Goal: Understand process/instructions: Learn how to perform a task or action

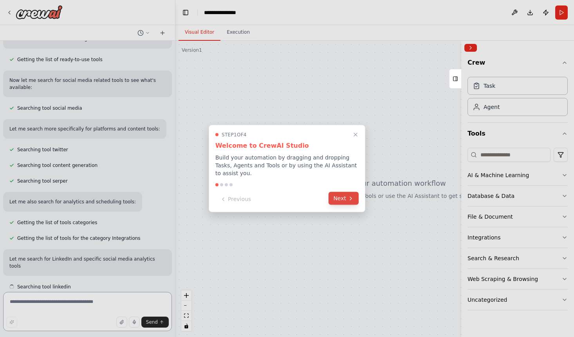
scroll to position [98, 0]
click at [340, 202] on button "Next" at bounding box center [344, 198] width 30 height 13
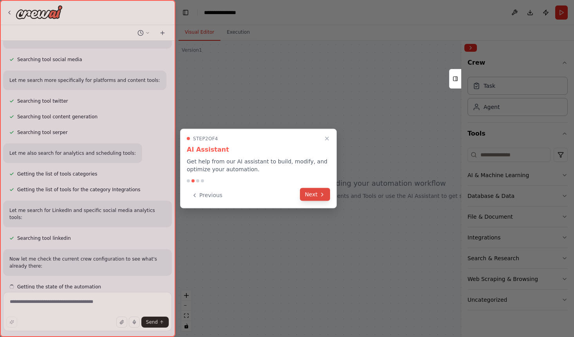
scroll to position [146, 0]
click at [317, 199] on button "Next" at bounding box center [315, 194] width 30 height 13
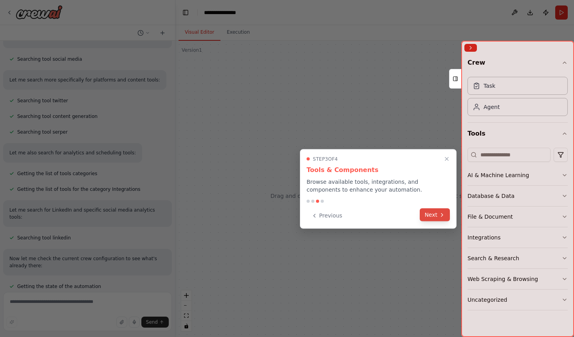
click at [436, 217] on button "Next" at bounding box center [435, 214] width 30 height 13
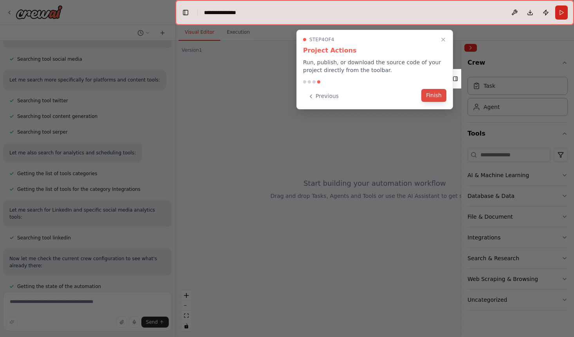
click at [436, 100] on button "Finish" at bounding box center [433, 95] width 25 height 13
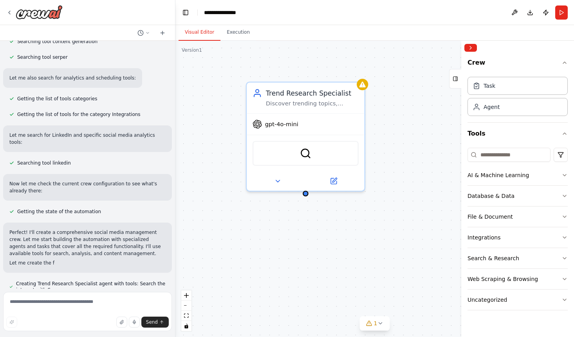
drag, startPoint x: 372, startPoint y: 228, endPoint x: 265, endPoint y: 231, distance: 107.0
click at [265, 231] on div "Trend Research Specialist Discover trending topics, hashtags, and content oppor…" at bounding box center [374, 189] width 399 height 296
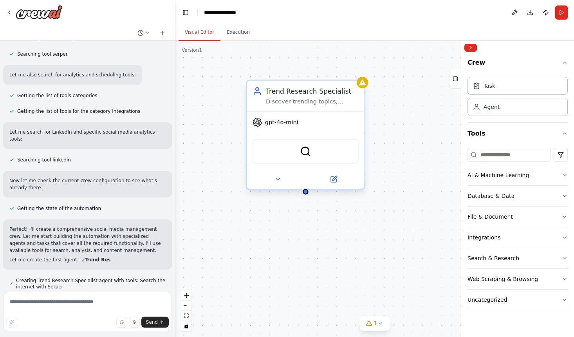
scroll to position [224, 0]
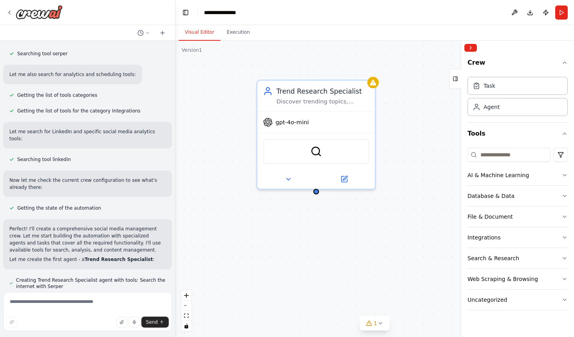
drag, startPoint x: 320, startPoint y: 215, endPoint x: 331, endPoint y: 213, distance: 10.8
click at [331, 213] on div "Trend Research Specialist Discover trending topics, hashtags, and content oppor…" at bounding box center [374, 189] width 399 height 296
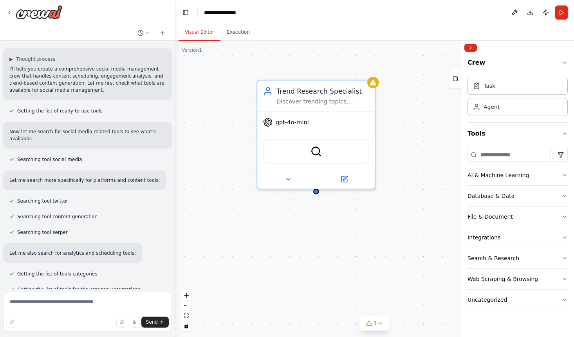
scroll to position [0, 0]
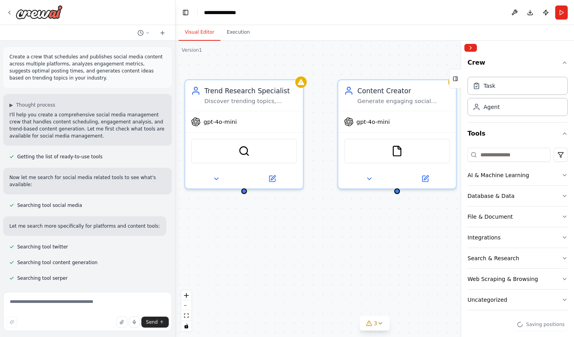
drag, startPoint x: 344, startPoint y: 261, endPoint x: 257, endPoint y: 261, distance: 86.9
click at [257, 261] on div "Trend Research Specialist Discover trending topics, hashtags, and content oppor…" at bounding box center [374, 189] width 399 height 296
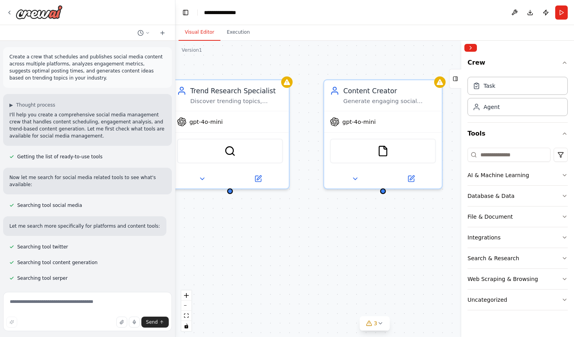
drag, startPoint x: 267, startPoint y: 260, endPoint x: 274, endPoint y: 260, distance: 6.3
click at [274, 260] on div "Trend Research Specialist Discover trending topics, hashtags, and content oppor…" at bounding box center [374, 189] width 399 height 296
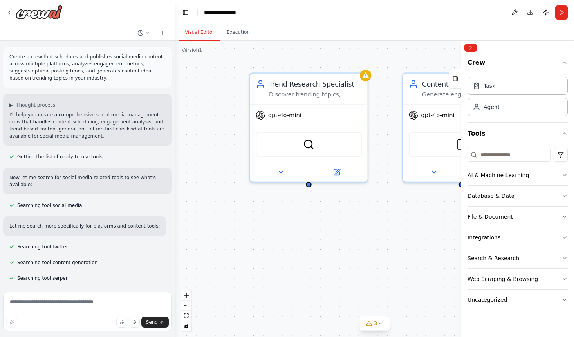
drag, startPoint x: 316, startPoint y: 235, endPoint x: 389, endPoint y: 228, distance: 72.8
click at [389, 228] on div "Trend Research Specialist Discover trending topics, hashtags, and content oppor…" at bounding box center [374, 189] width 399 height 296
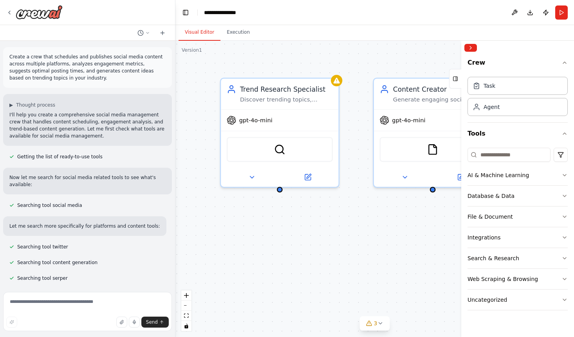
drag, startPoint x: 384, startPoint y: 231, endPoint x: 355, endPoint y: 236, distance: 29.4
click at [355, 236] on div "Trend Research Specialist Discover trending topics, hashtags, and content oppor…" at bounding box center [374, 189] width 399 height 296
drag, startPoint x: 370, startPoint y: 230, endPoint x: 311, endPoint y: 232, distance: 59.2
click at [311, 232] on div "Trend Research Specialist Discover trending topics, hashtags, and content oppor…" at bounding box center [374, 189] width 399 height 296
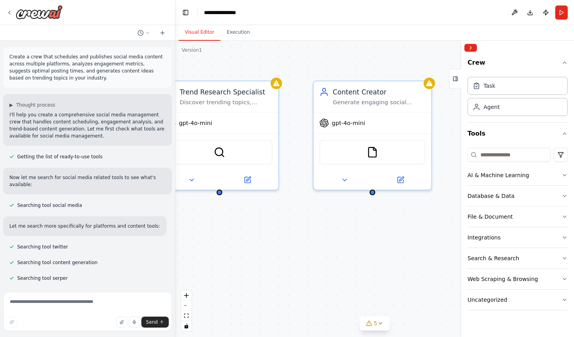
drag, startPoint x: 493, startPoint y: 218, endPoint x: 187, endPoint y: 239, distance: 306.6
click at [187, 239] on div "Create a crew that schedules and publishes social media content across multiple…" at bounding box center [287, 168] width 574 height 337
drag, startPoint x: 493, startPoint y: 219, endPoint x: 248, endPoint y: 207, distance: 246.3
click at [248, 207] on div "Create a crew that schedules and publishes social media content across multiple…" at bounding box center [287, 168] width 574 height 337
drag, startPoint x: 222, startPoint y: 192, endPoint x: 307, endPoint y: 232, distance: 94.8
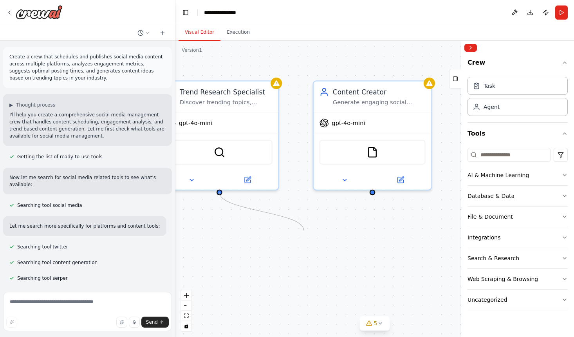
click at [307, 232] on div "Trend Research Specialist Discover trending topics, hashtags, and content oppor…" at bounding box center [374, 189] width 399 height 296
click at [312, 233] on div "Trend Research Specialist Discover trending topics, hashtags, and content oppor…" at bounding box center [374, 189] width 399 height 296
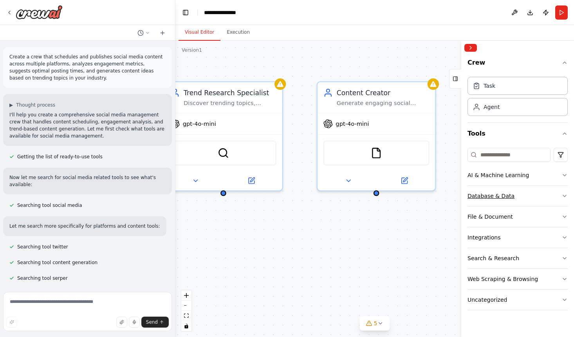
click at [498, 195] on div "Database & Data" at bounding box center [491, 196] width 47 height 8
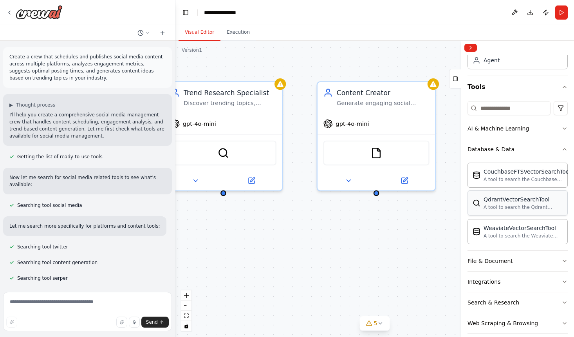
scroll to position [52, 0]
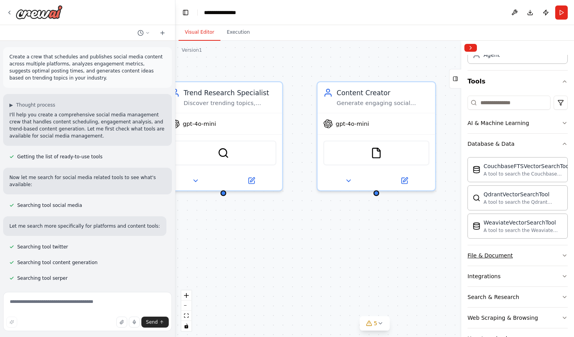
click at [504, 257] on div "File & Document" at bounding box center [490, 255] width 45 height 8
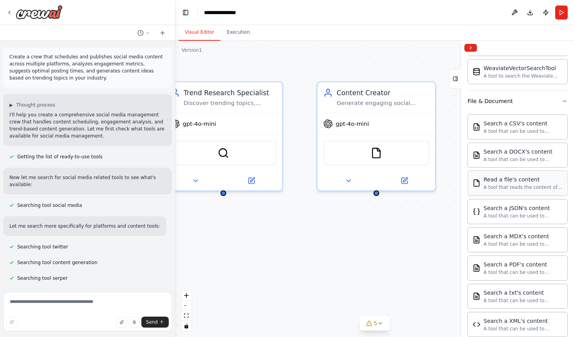
scroll to position [208, 0]
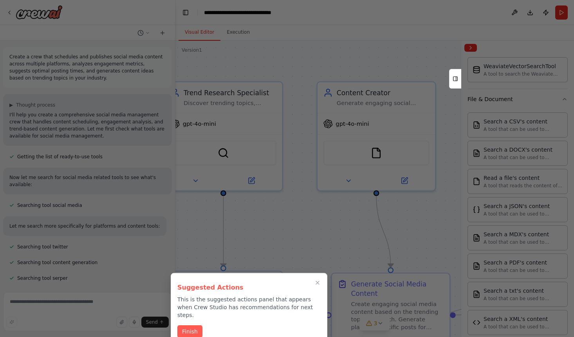
click at [192, 325] on button "Finish" at bounding box center [189, 331] width 25 height 13
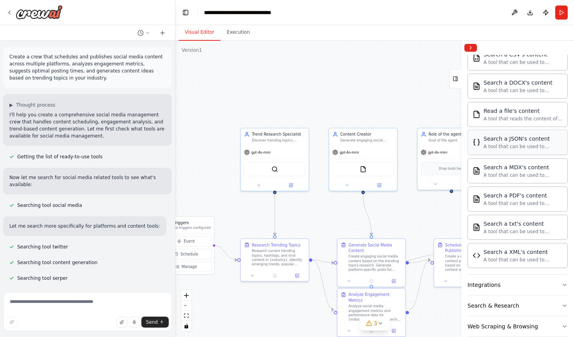
scroll to position [309, 0]
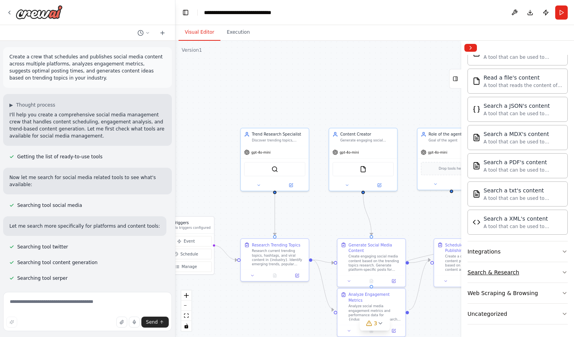
click at [508, 272] on div "Search & Research" at bounding box center [494, 272] width 52 height 8
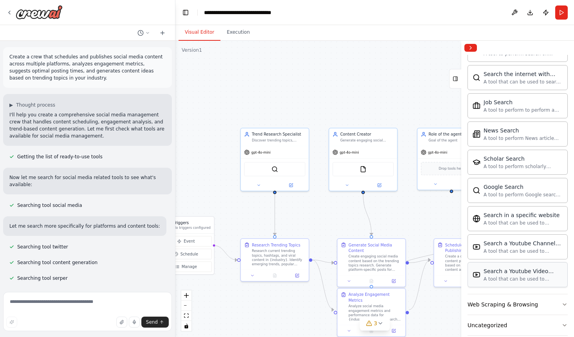
scroll to position [710, 0]
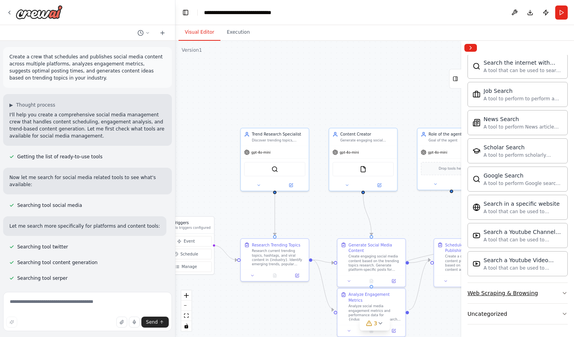
click at [513, 293] on div "Web Scraping & Browsing" at bounding box center [503, 293] width 70 height 8
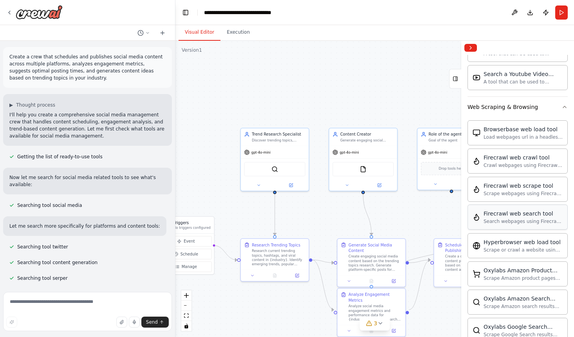
scroll to position [963, 0]
